Goal: Navigation & Orientation: Understand site structure

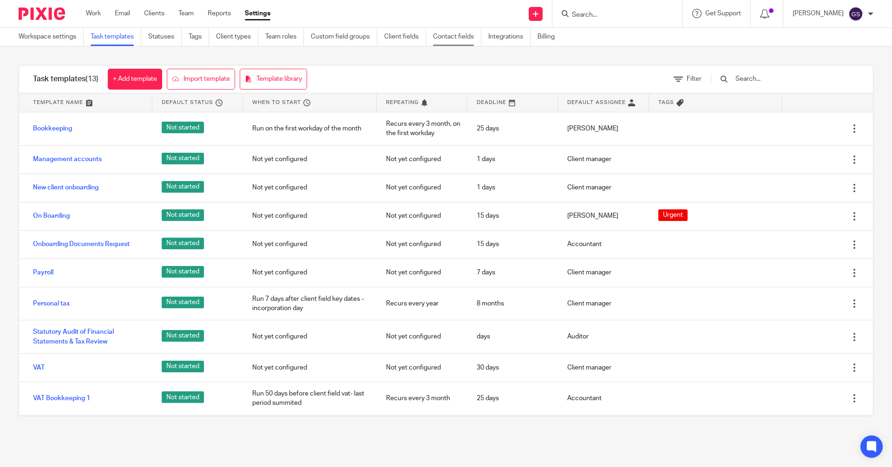
click at [456, 33] on link "Contact fields" at bounding box center [457, 37] width 48 height 18
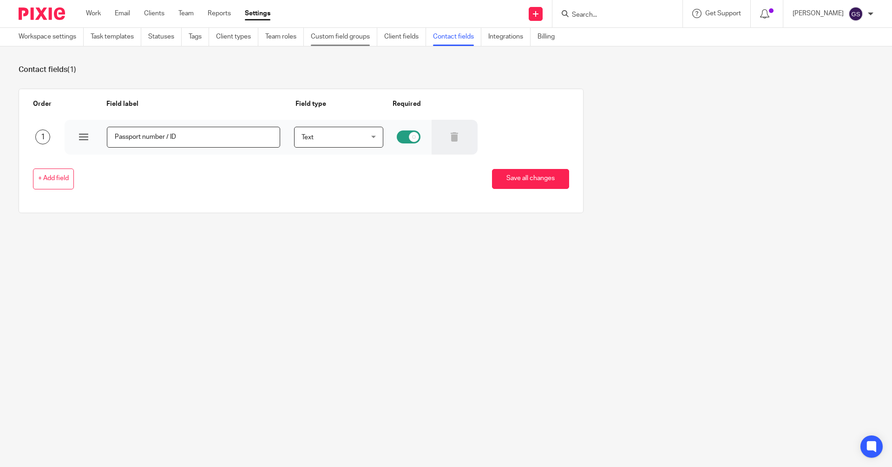
click at [336, 36] on link "Custom field groups" at bounding box center [344, 37] width 66 height 18
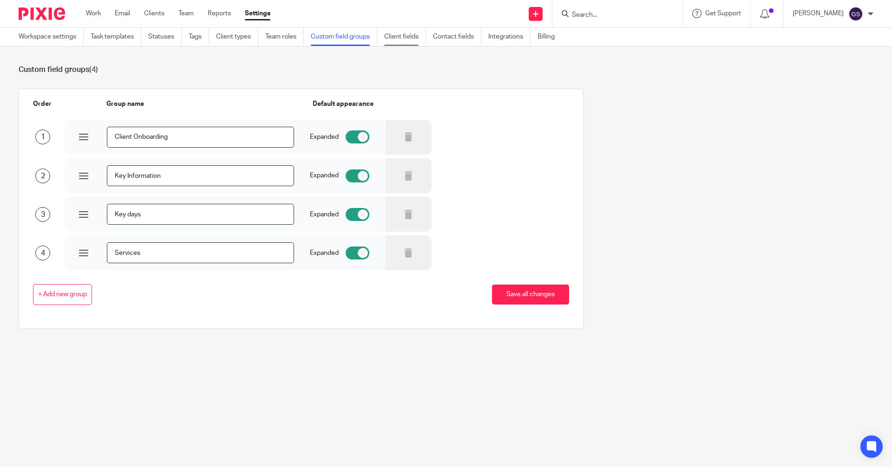
click at [410, 38] on link "Client fields" at bounding box center [405, 37] width 42 height 18
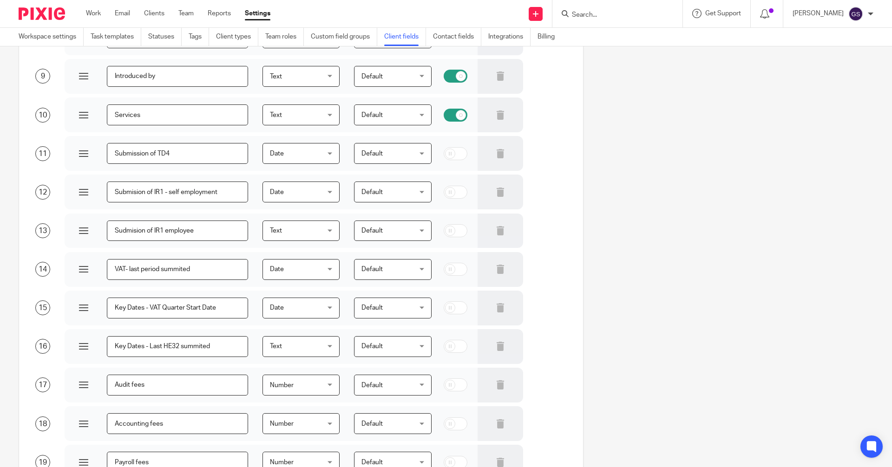
scroll to position [371, 0]
